Goal: Task Accomplishment & Management: Use online tool/utility

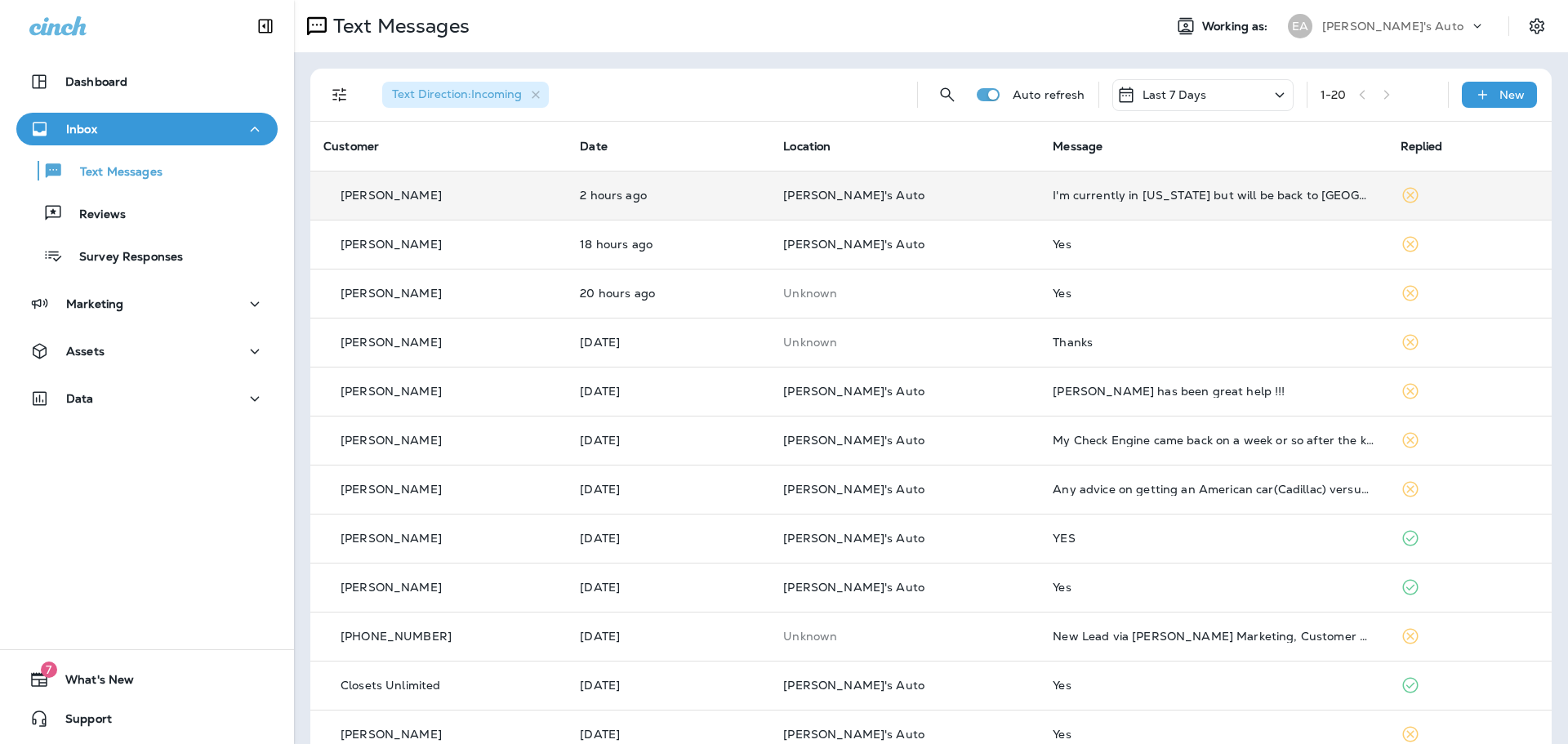
click at [988, 197] on td "[PERSON_NAME]'s Auto" at bounding box center [905, 196] width 270 height 49
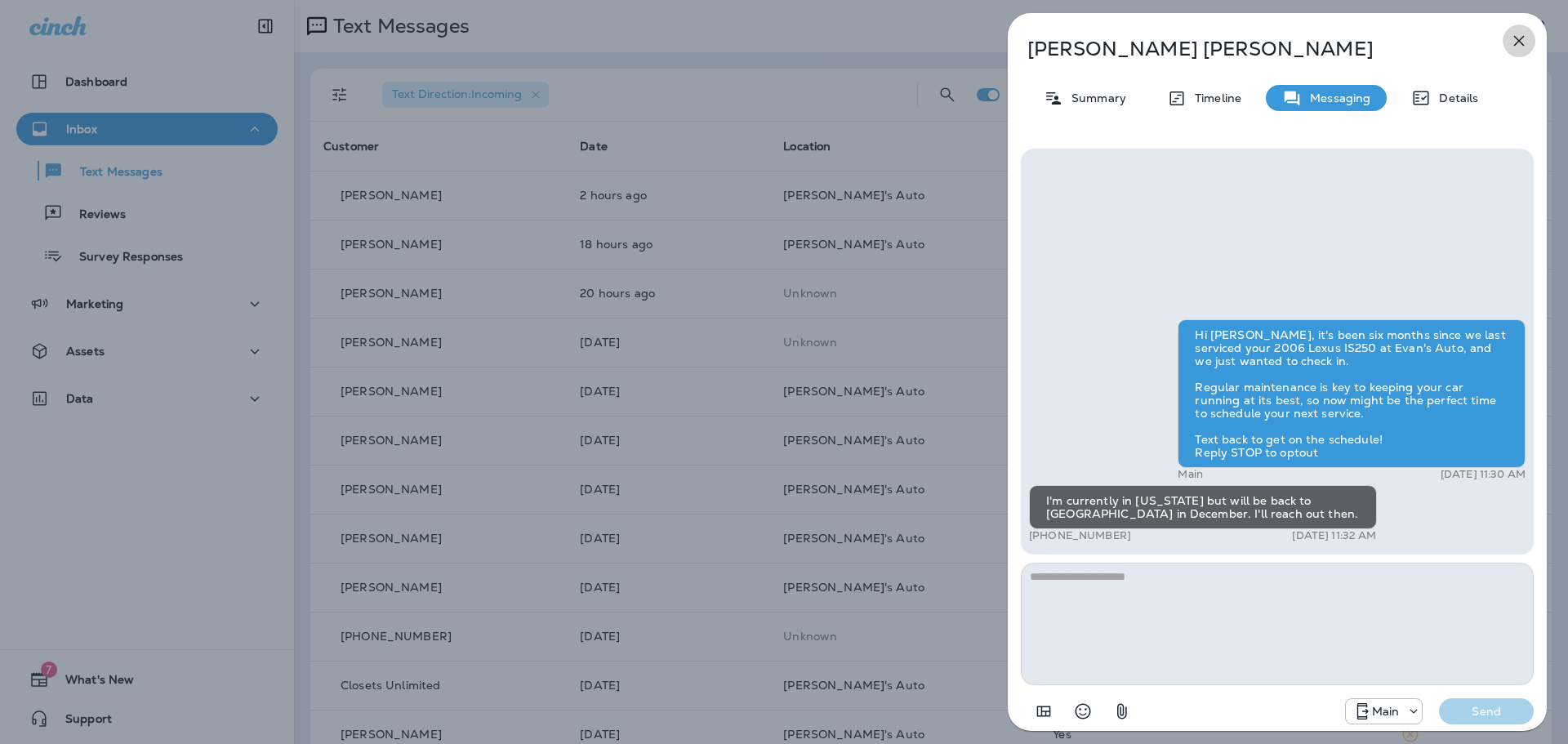
click at [1516, 37] on icon "button" at bounding box center [1519, 41] width 20 height 20
